Goal: Transaction & Acquisition: Download file/media

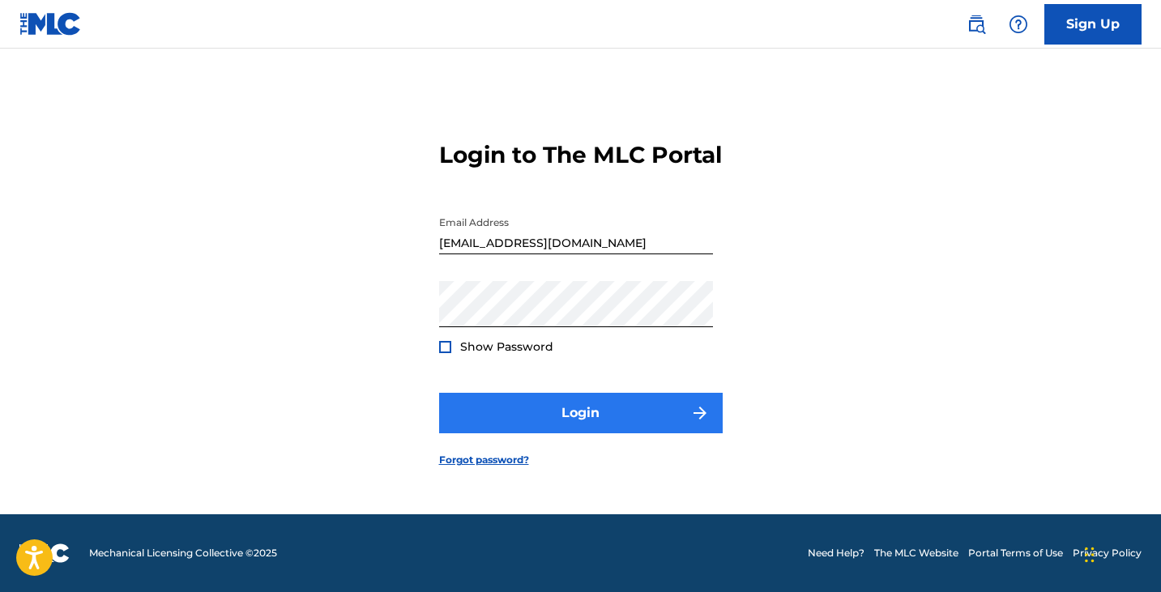
scroll to position [21, 0]
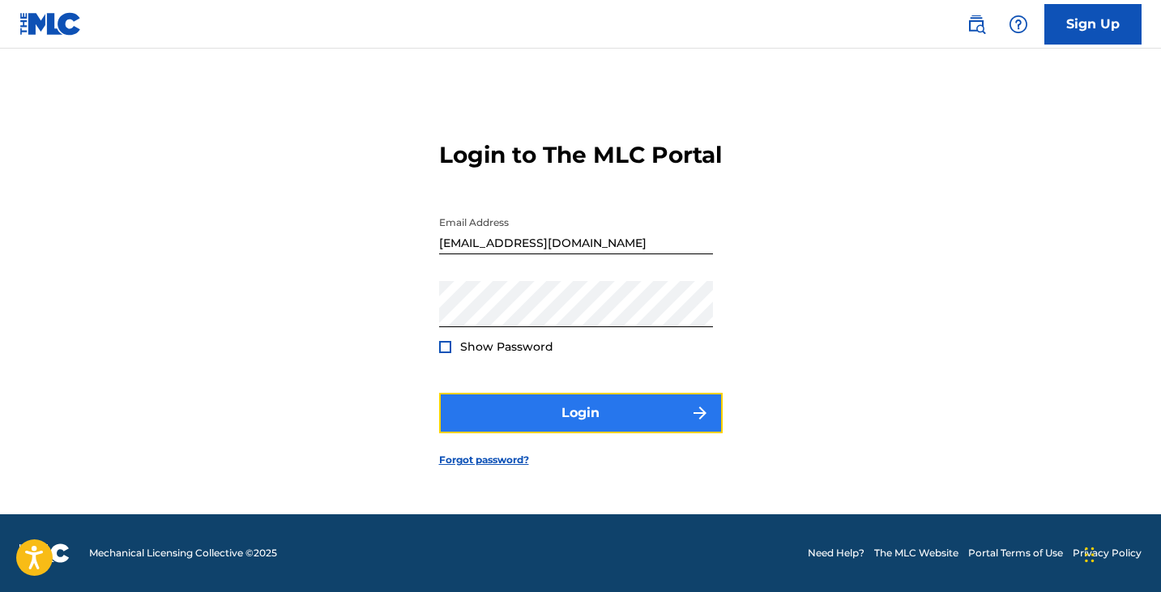
click at [600, 426] on button "Login" at bounding box center [581, 413] width 284 height 41
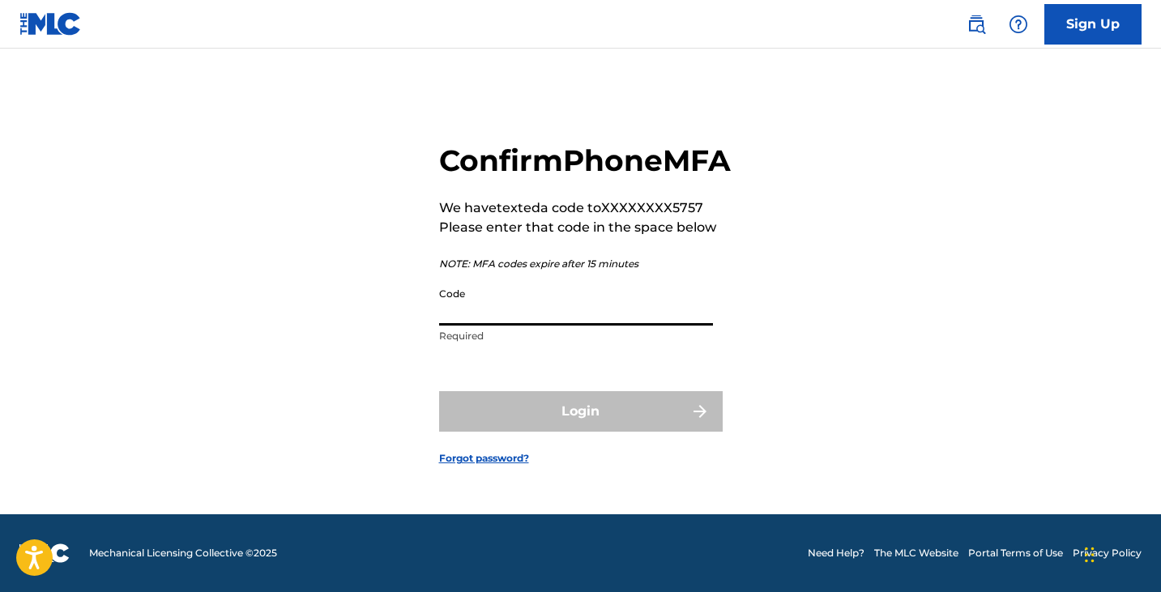
click at [517, 326] on input "Code" at bounding box center [576, 302] width 274 height 46
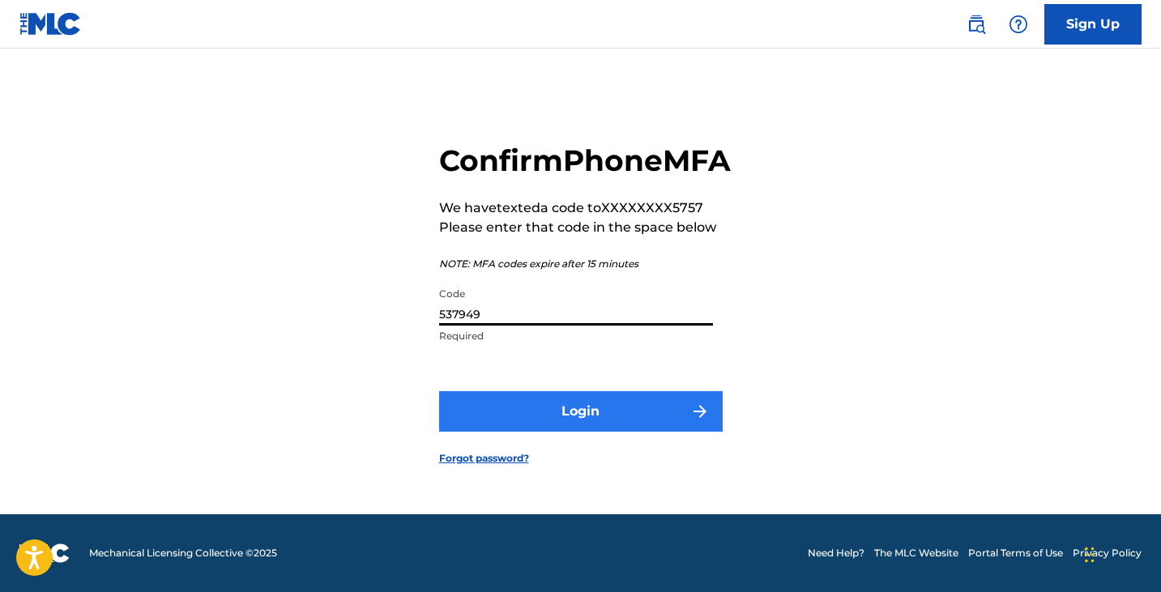
type input "537949"
click at [585, 427] on button "Login" at bounding box center [581, 411] width 284 height 41
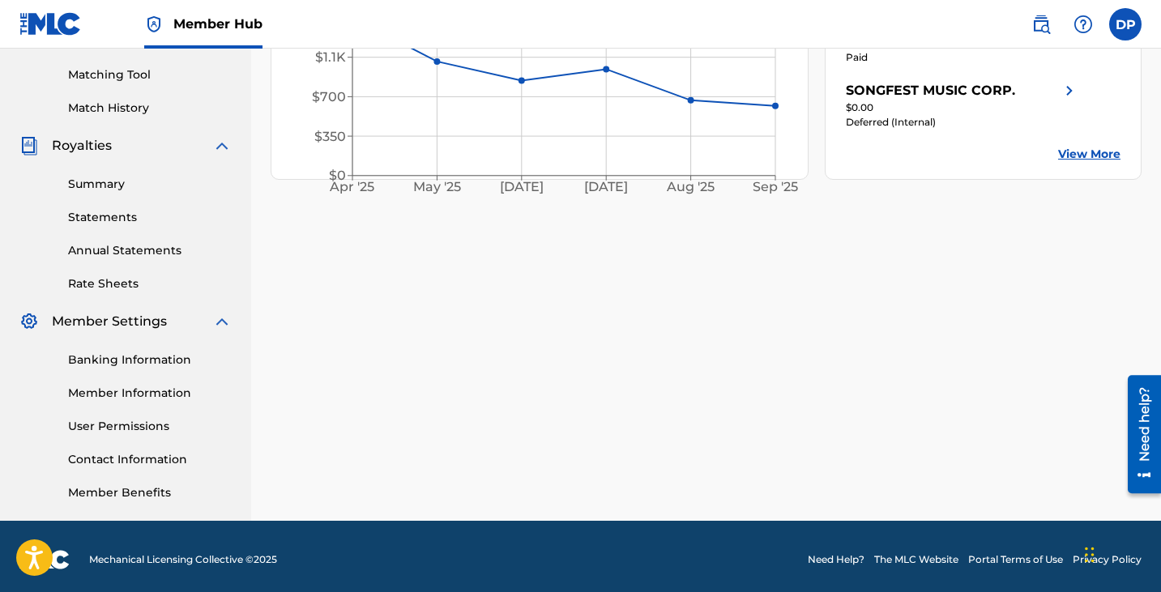
scroll to position [412, 0]
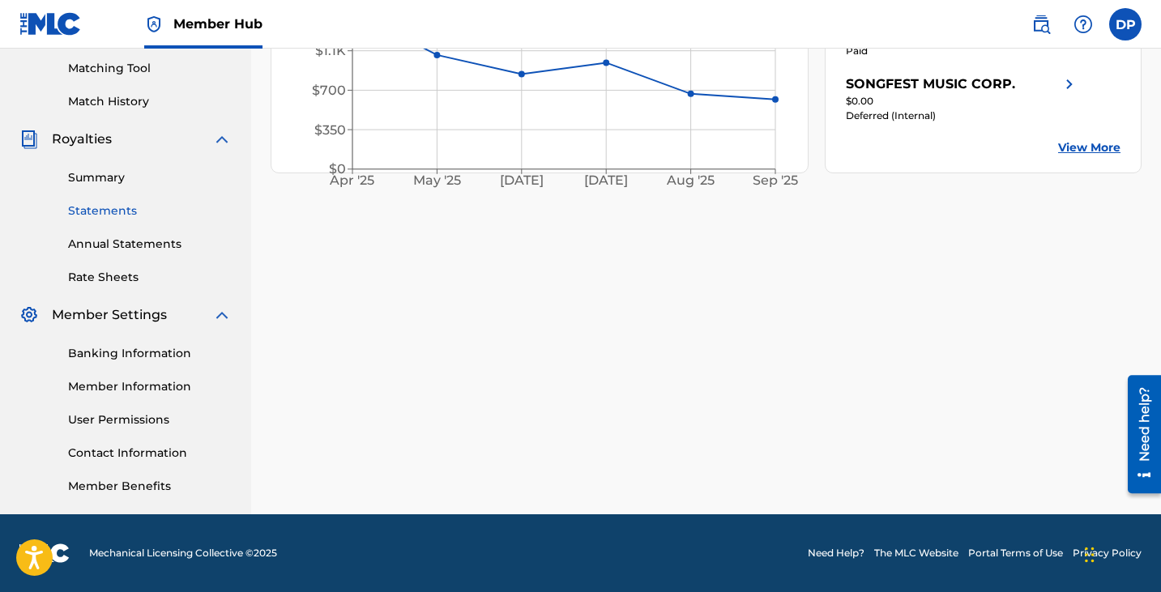
click at [117, 207] on link "Statements" at bounding box center [150, 211] width 164 height 17
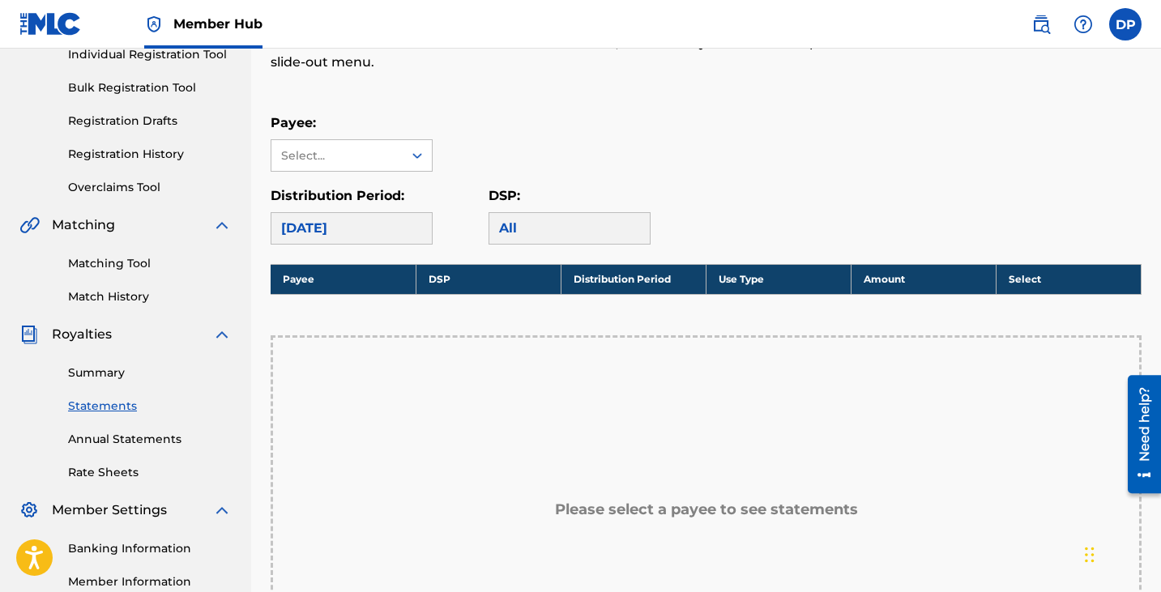
scroll to position [324, 0]
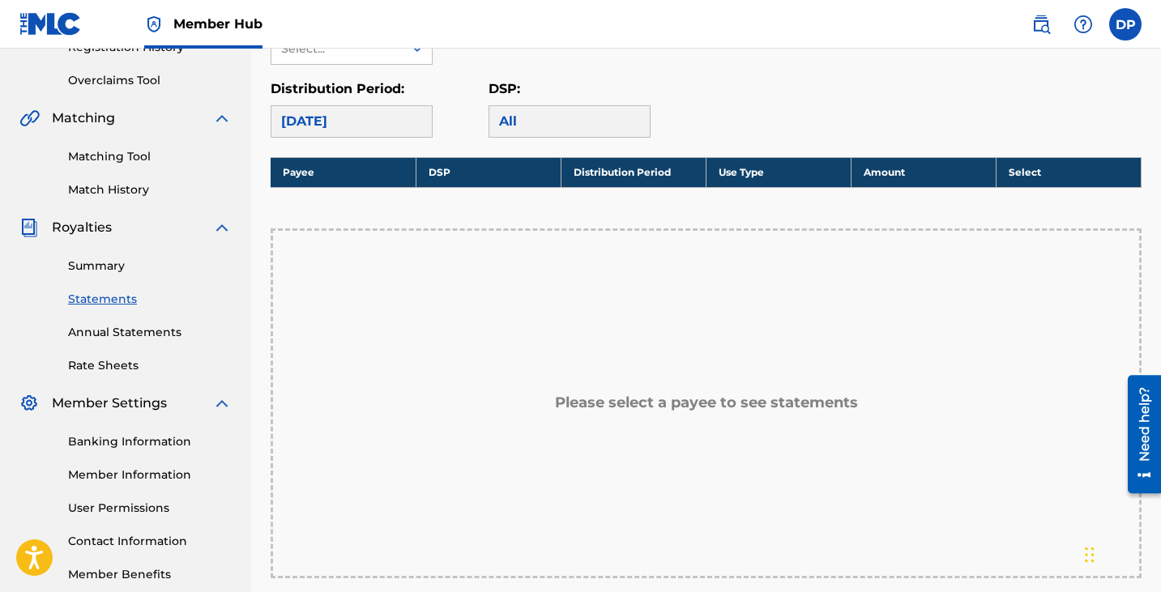
click at [761, 169] on th "Use Type" at bounding box center [778, 172] width 145 height 30
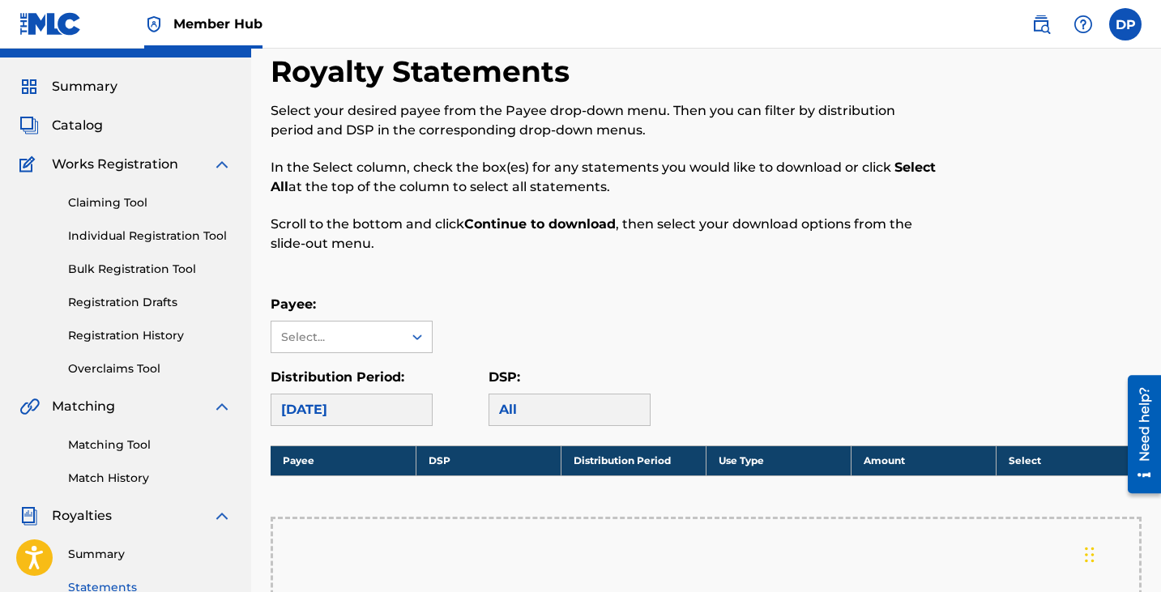
scroll to position [0, 0]
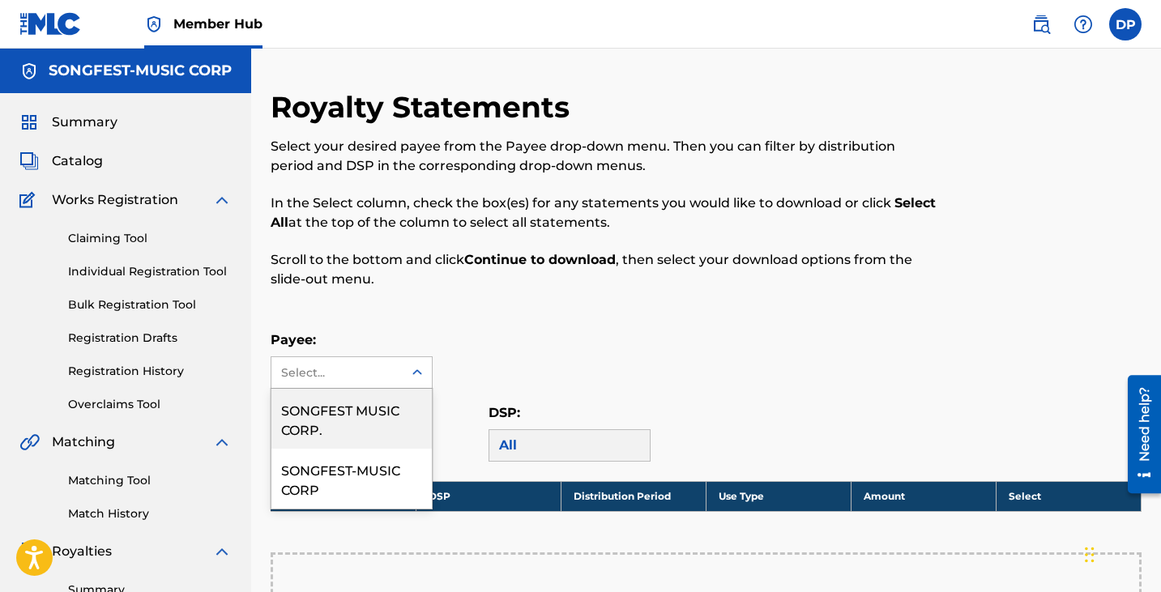
click at [423, 368] on icon at bounding box center [417, 373] width 16 height 16
click at [369, 424] on div "SONGFEST MUSIC CORP." at bounding box center [351, 419] width 160 height 60
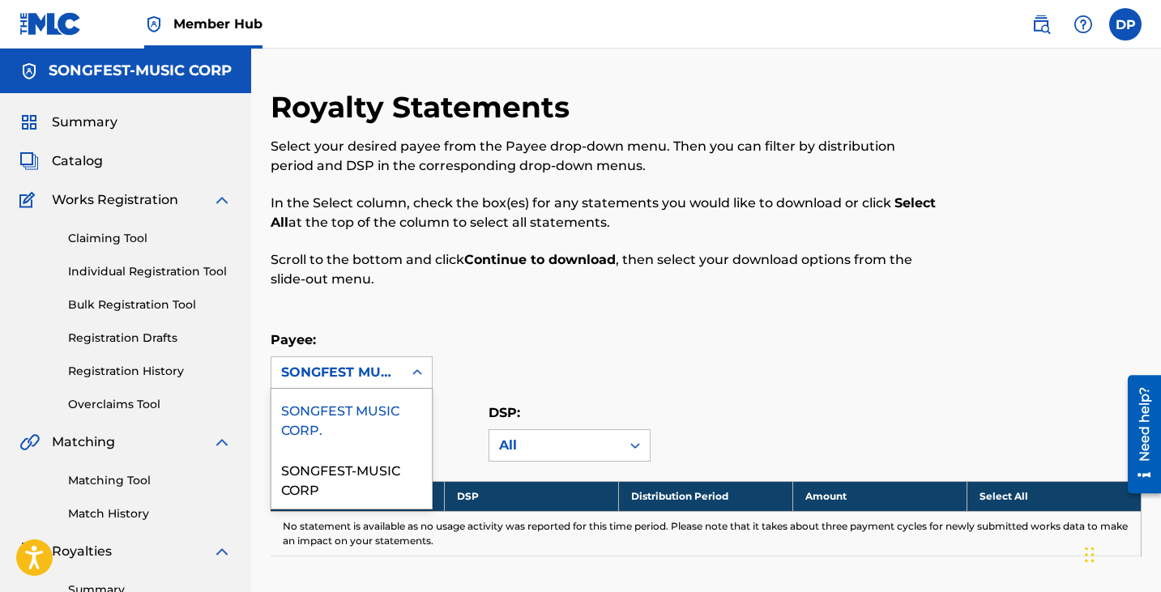
click at [420, 371] on icon at bounding box center [417, 372] width 10 height 6
click at [350, 471] on div "SONGFEST-MUSIC CORP" at bounding box center [351, 479] width 160 height 60
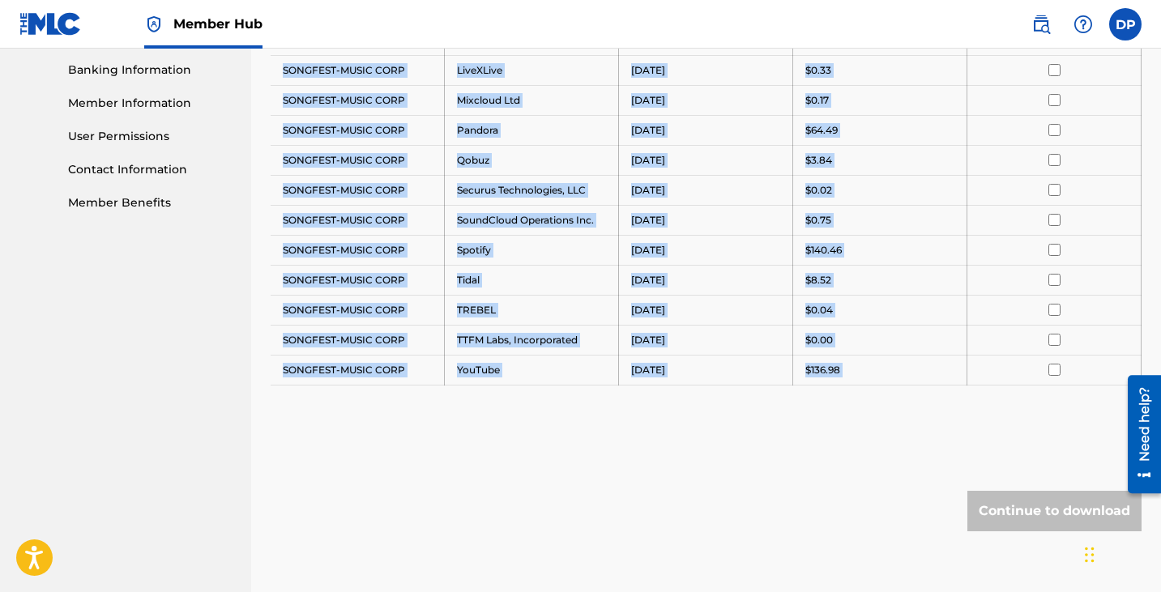
scroll to position [778, 0]
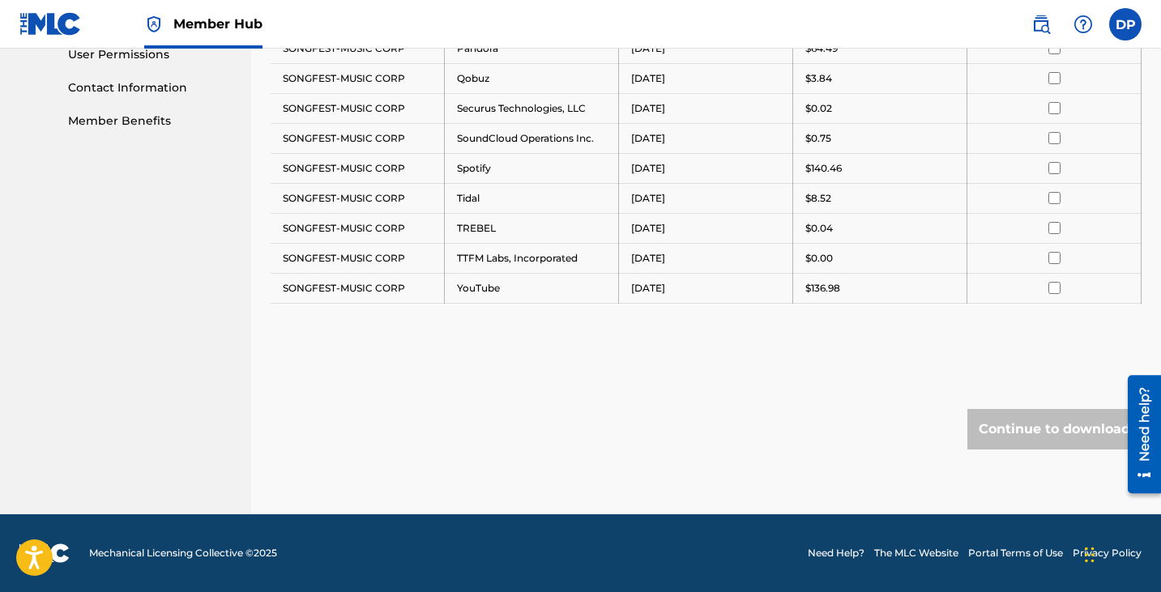
drag, startPoint x: 283, startPoint y: 249, endPoint x: 874, endPoint y: 309, distance: 594.4
click at [874, 309] on div "Payee DSP Distribution Period Amount Select All SONGFEST-MUSIC CORP Amazon Musi…" at bounding box center [706, 24] width 871 height 641
copy tbody
drag, startPoint x: 812, startPoint y: 440, endPoint x: 1027, endPoint y: 433, distance: 215.6
click at [823, 437] on div "Continue to download" at bounding box center [706, 429] width 871 height 41
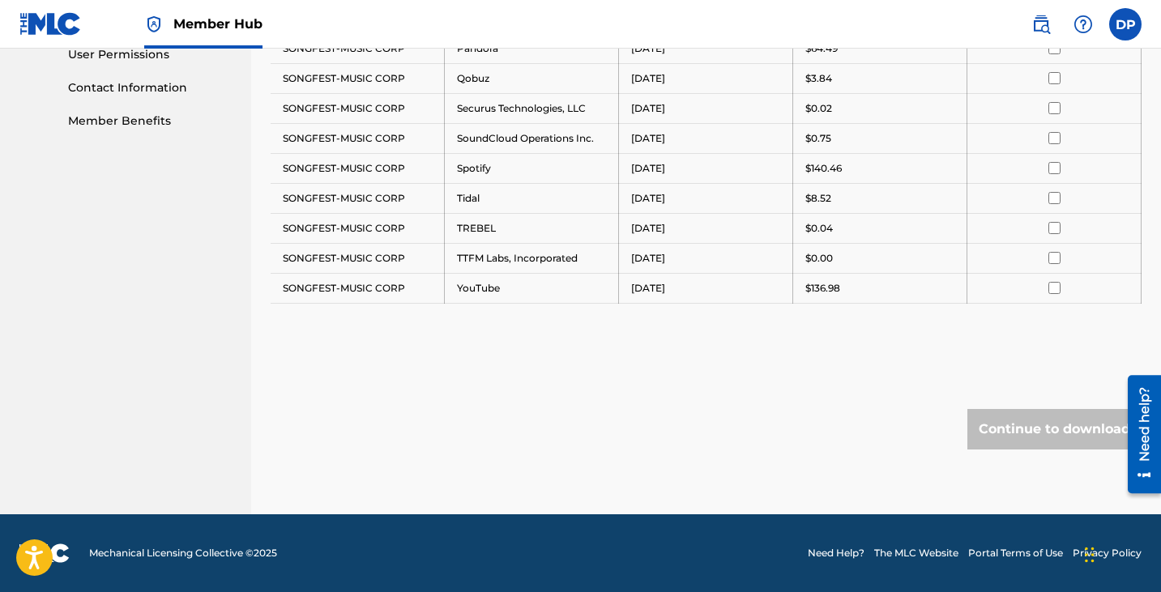
click at [1054, 433] on div "Continue to download" at bounding box center [1054, 429] width 174 height 41
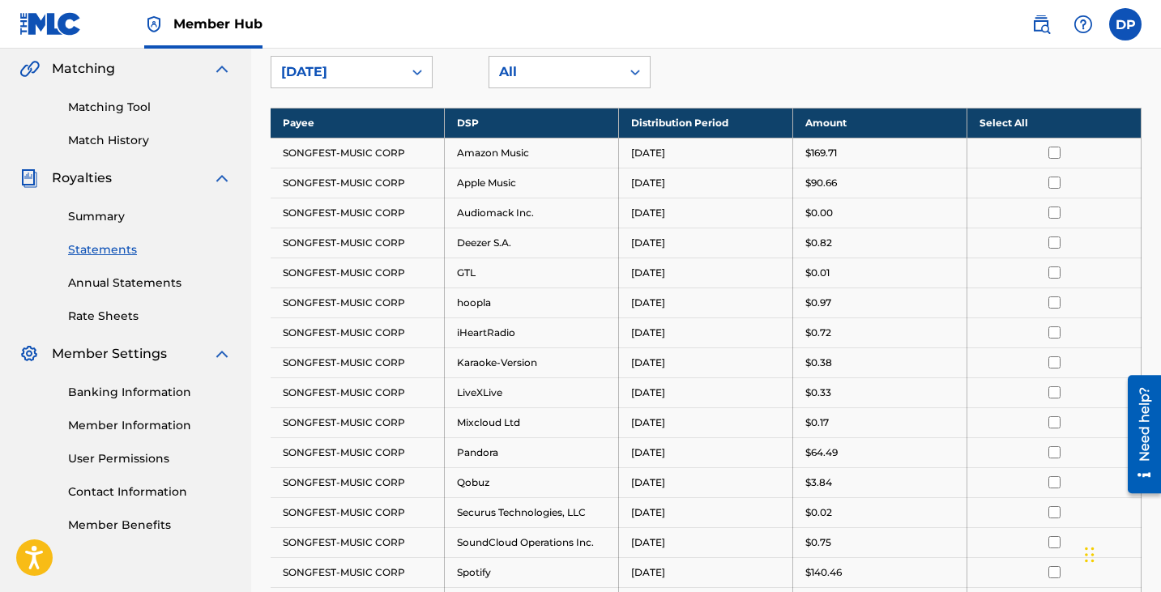
scroll to position [373, 0]
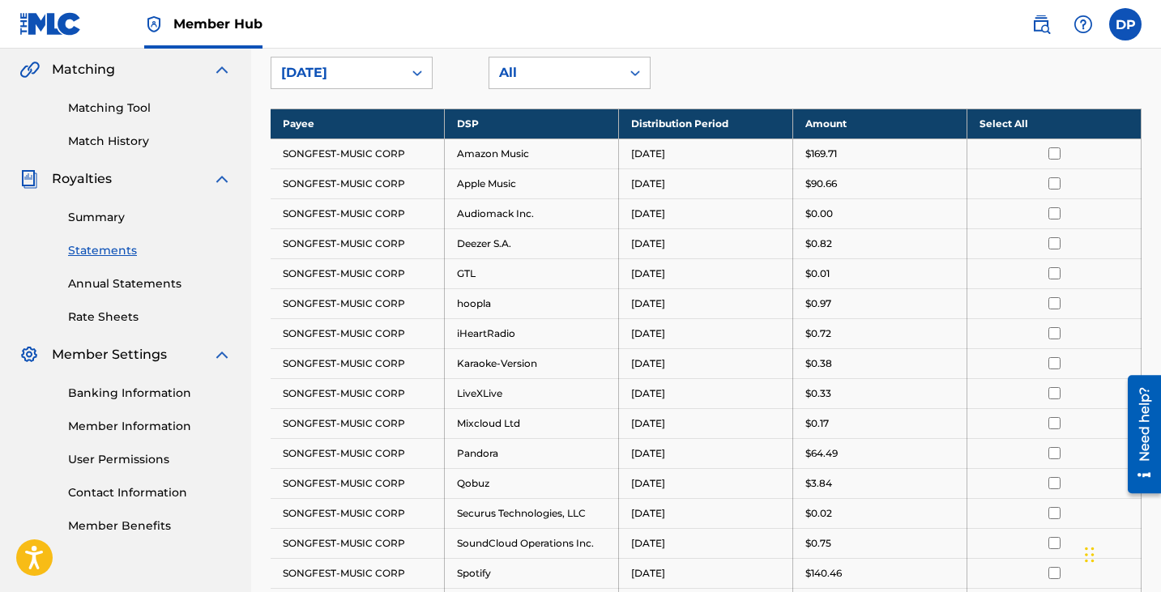
click at [1026, 122] on th "Select All" at bounding box center [1054, 124] width 174 height 30
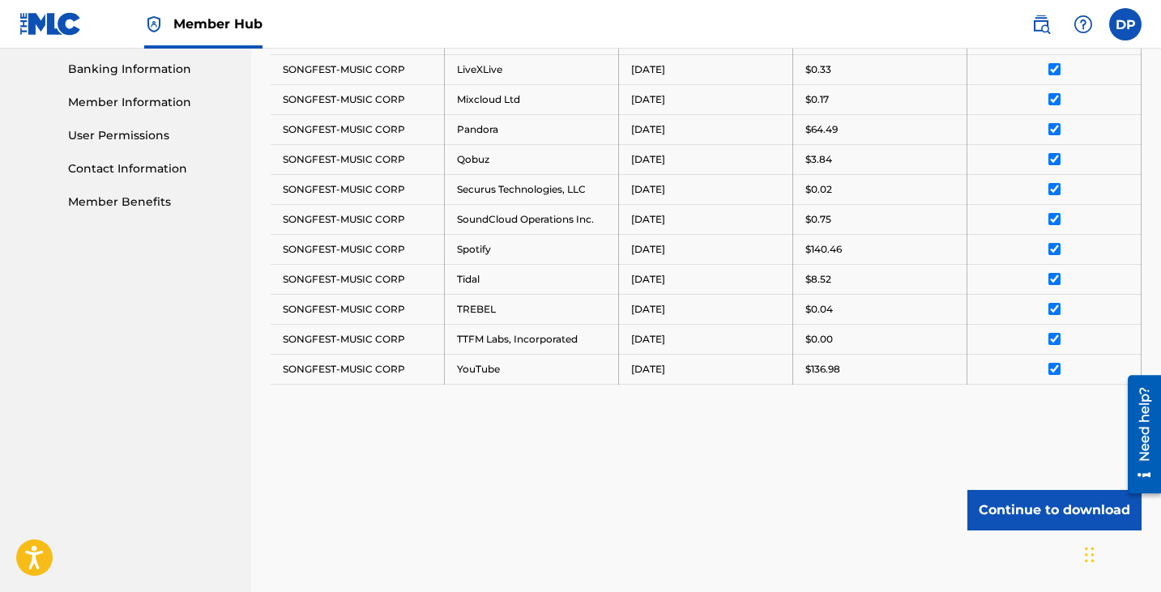
scroll to position [778, 0]
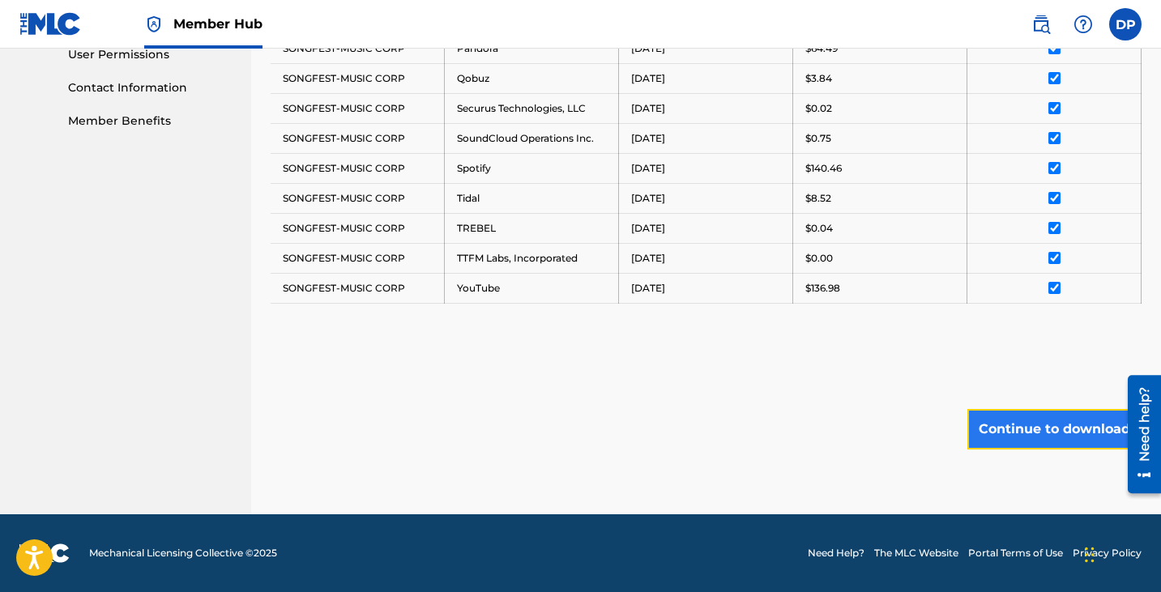
click at [1046, 429] on button "Continue to download" at bounding box center [1054, 429] width 174 height 41
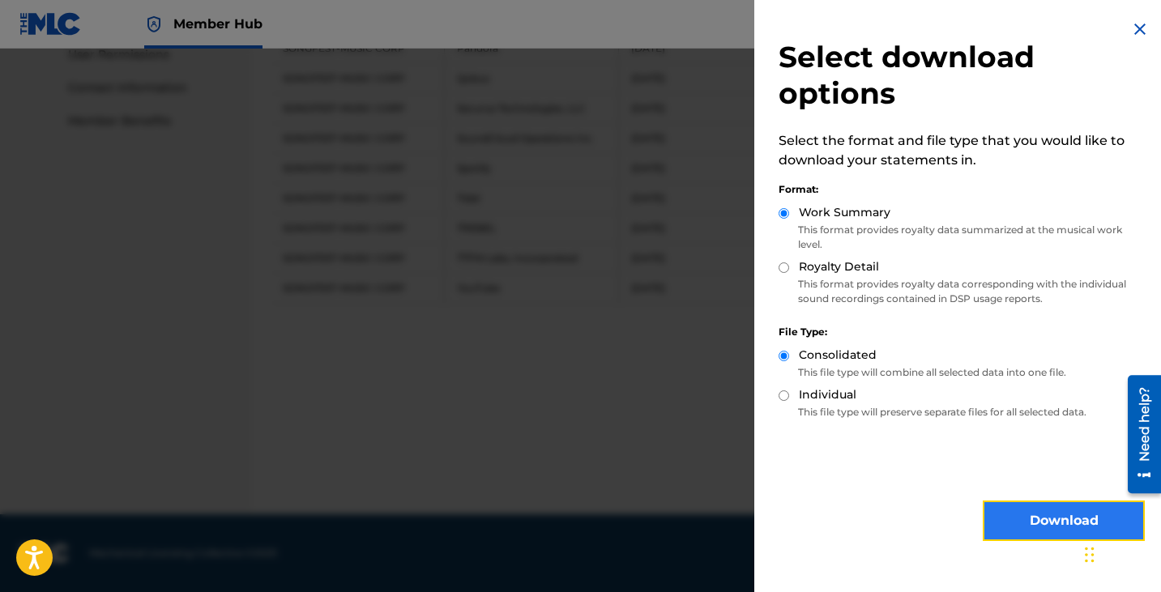
click at [1046, 519] on button "Download" at bounding box center [1064, 521] width 162 height 41
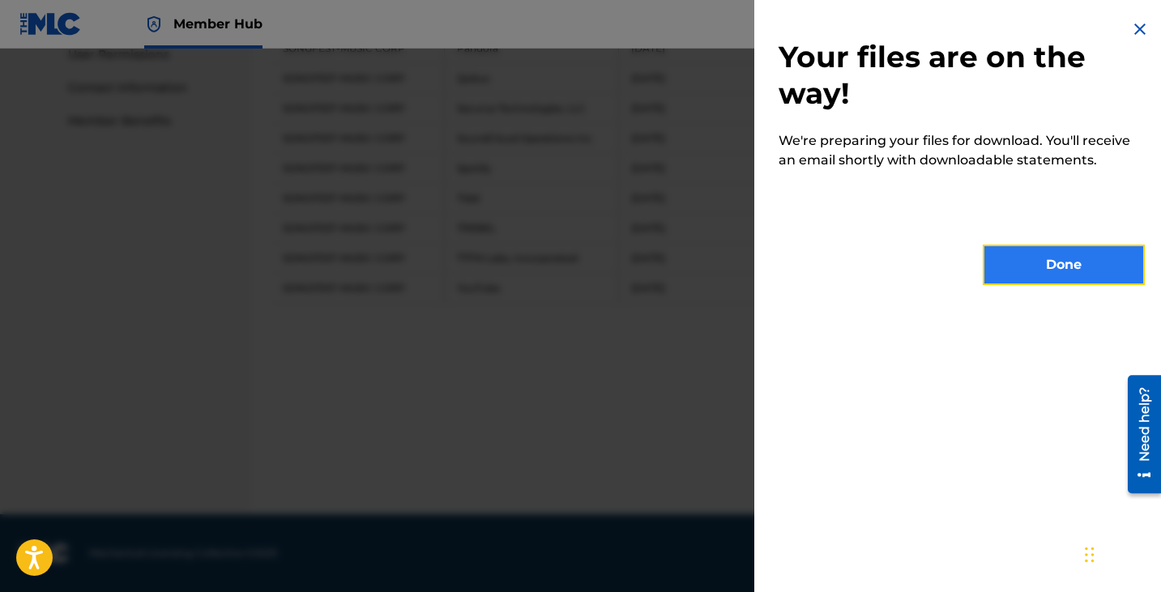
click at [1051, 258] on button "Done" at bounding box center [1064, 265] width 162 height 41
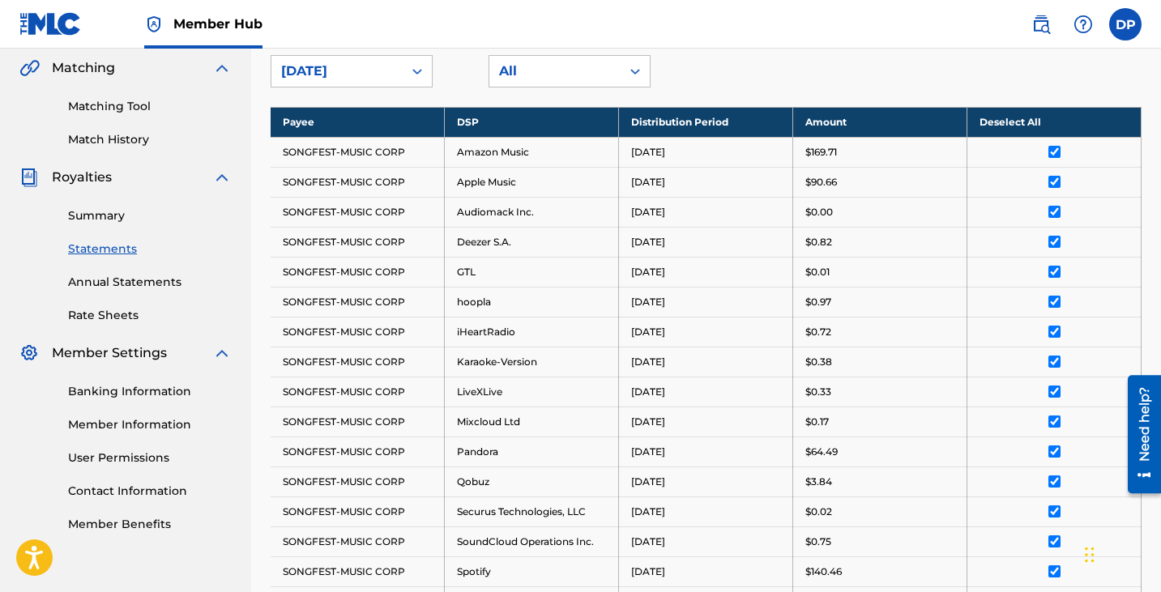
scroll to position [373, 0]
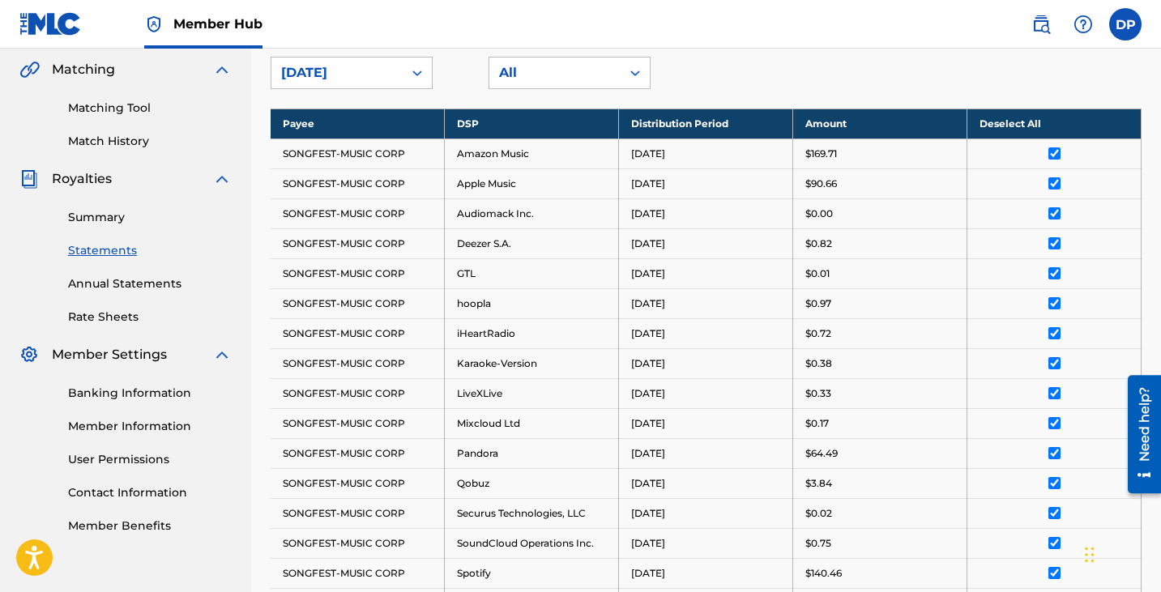
drag, startPoint x: 276, startPoint y: 147, endPoint x: 283, endPoint y: 154, distance: 9.8
click at [277, 147] on td "SONGFEST-MUSIC CORP" at bounding box center [358, 154] width 174 height 30
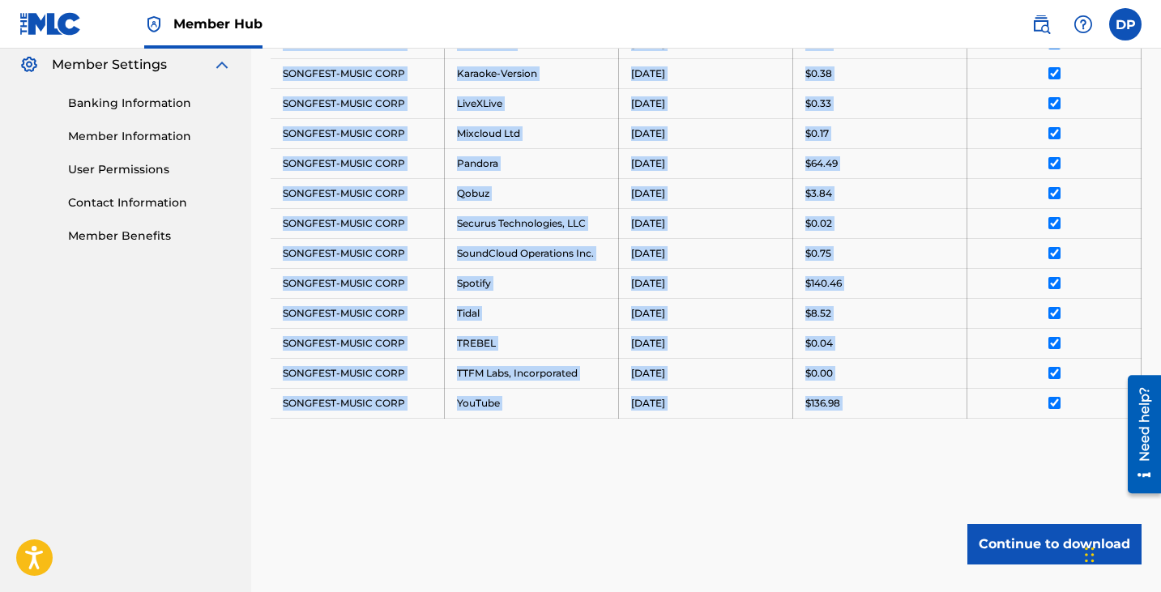
scroll to position [731, 0]
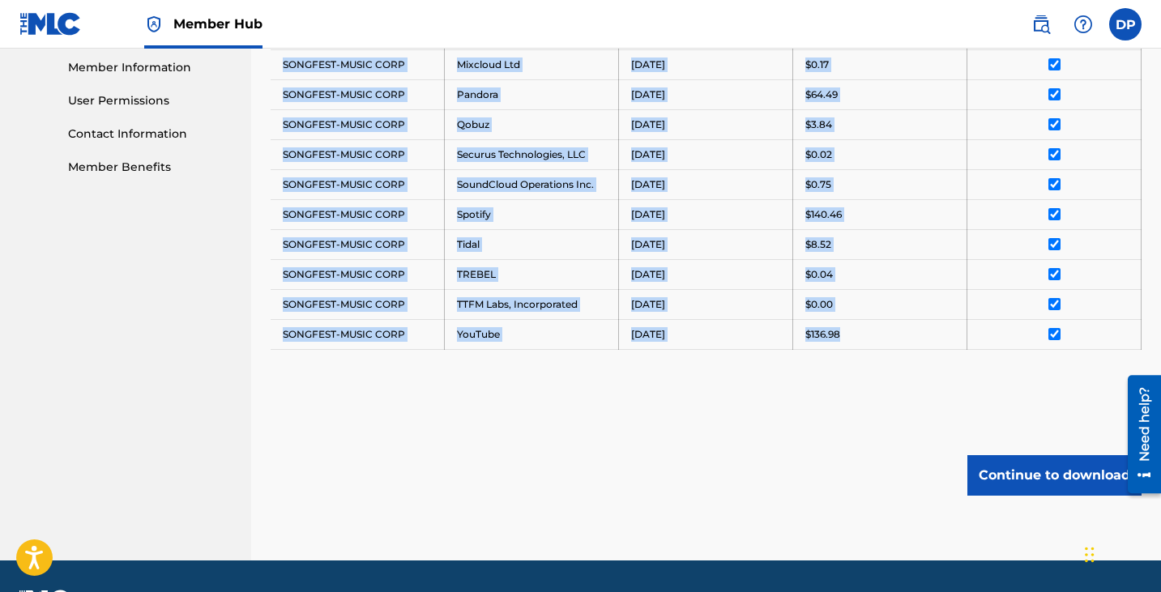
drag, startPoint x: 284, startPoint y: 155, endPoint x: 873, endPoint y: 336, distance: 616.2
click at [873, 336] on tbody "Payee DSP Distribution Period Amount Deselect All SONGFEST-MUSIC CORP Amazon Mu…" at bounding box center [706, 49] width 871 height 599
copy tbody "SONGFEST-MUSIC CORP Amazon Music [DATE] $169.71 SONGFEST-MUSIC CORP Apple Music…"
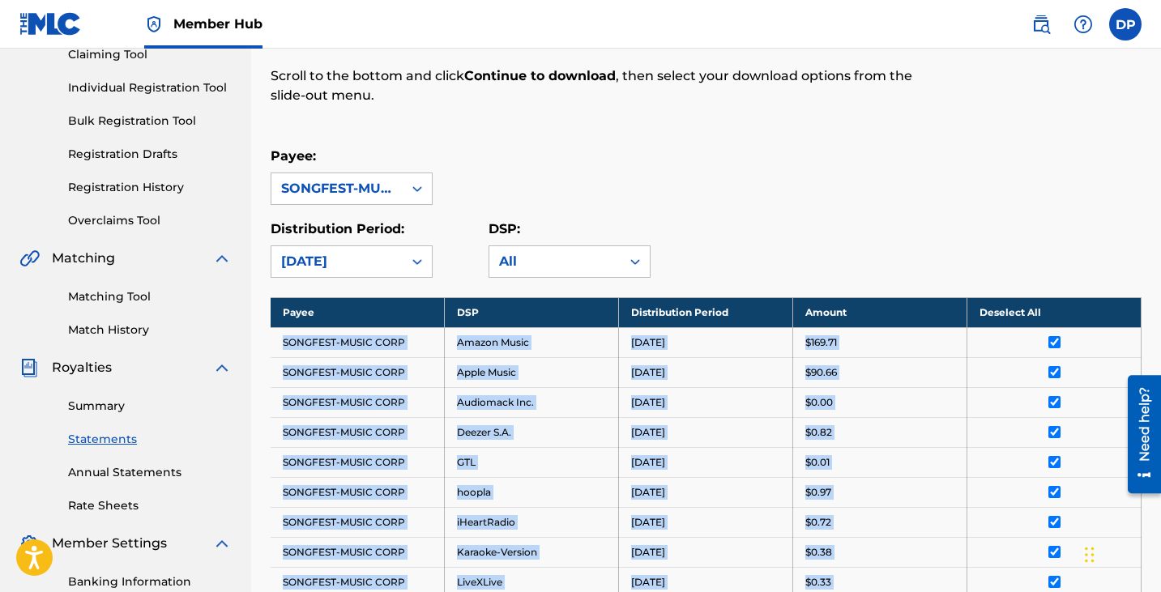
scroll to position [164, 0]
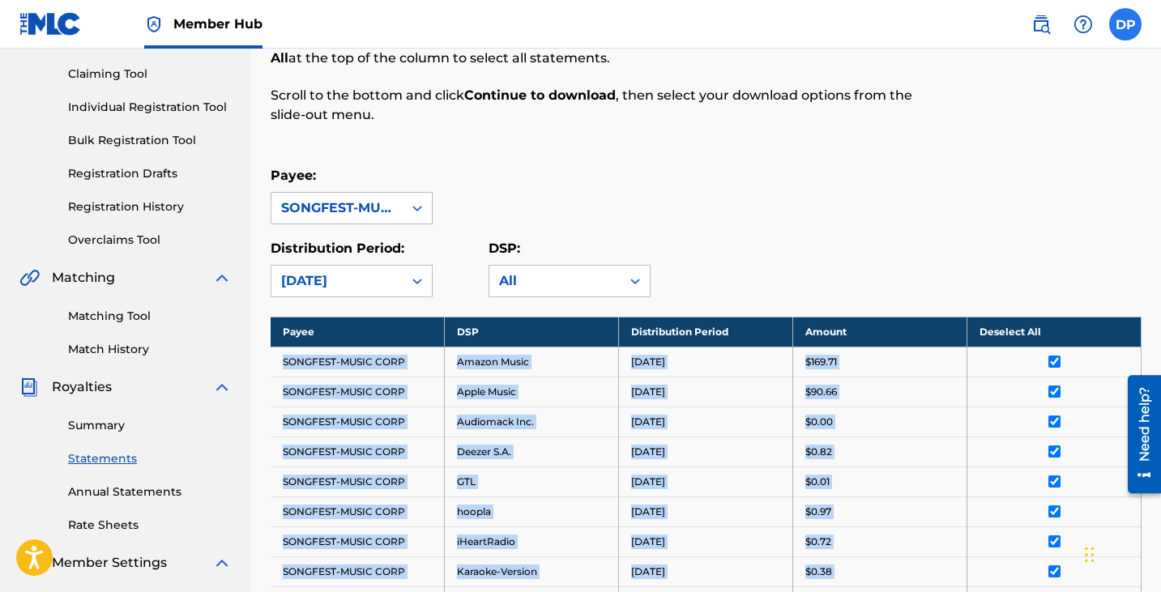
click at [1121, 28] on label at bounding box center [1125, 24] width 32 height 32
click at [1125, 24] on input "DP D [PERSON_NAME] [EMAIL_ADDRESS][DOMAIN_NAME] Notification Preferences Profil…" at bounding box center [1125, 24] width 0 height 0
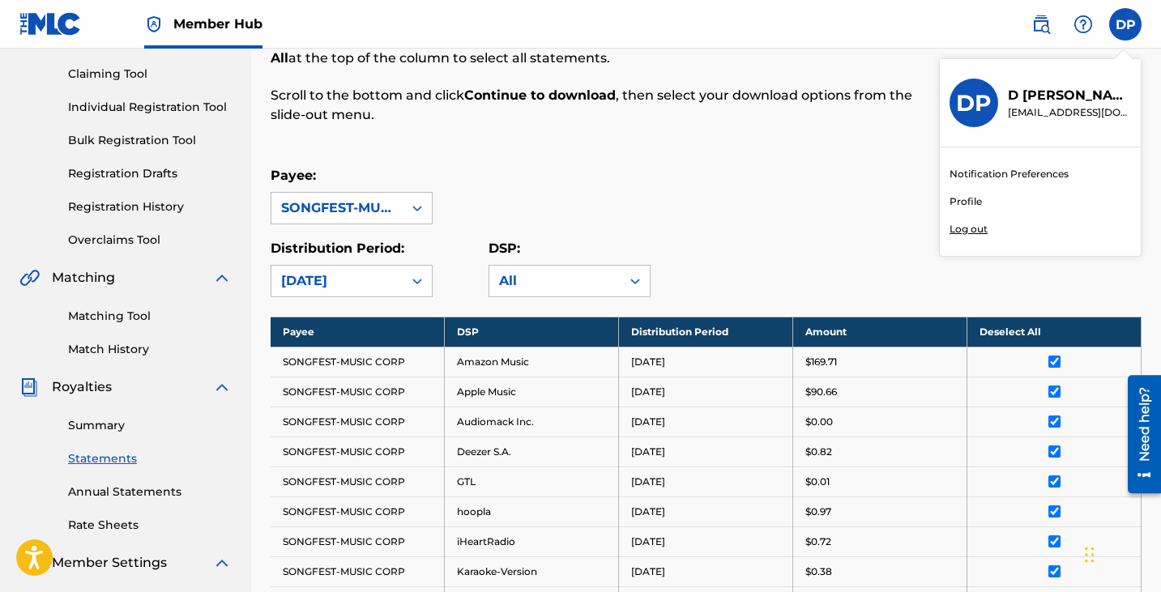
click at [974, 232] on p "Log out" at bounding box center [968, 229] width 38 height 15
click at [1125, 24] on input "DP D [PERSON_NAME] [EMAIL_ADDRESS][DOMAIN_NAME] Notification Preferences Profil…" at bounding box center [1125, 24] width 0 height 0
